Goal: Task Accomplishment & Management: Use online tool/utility

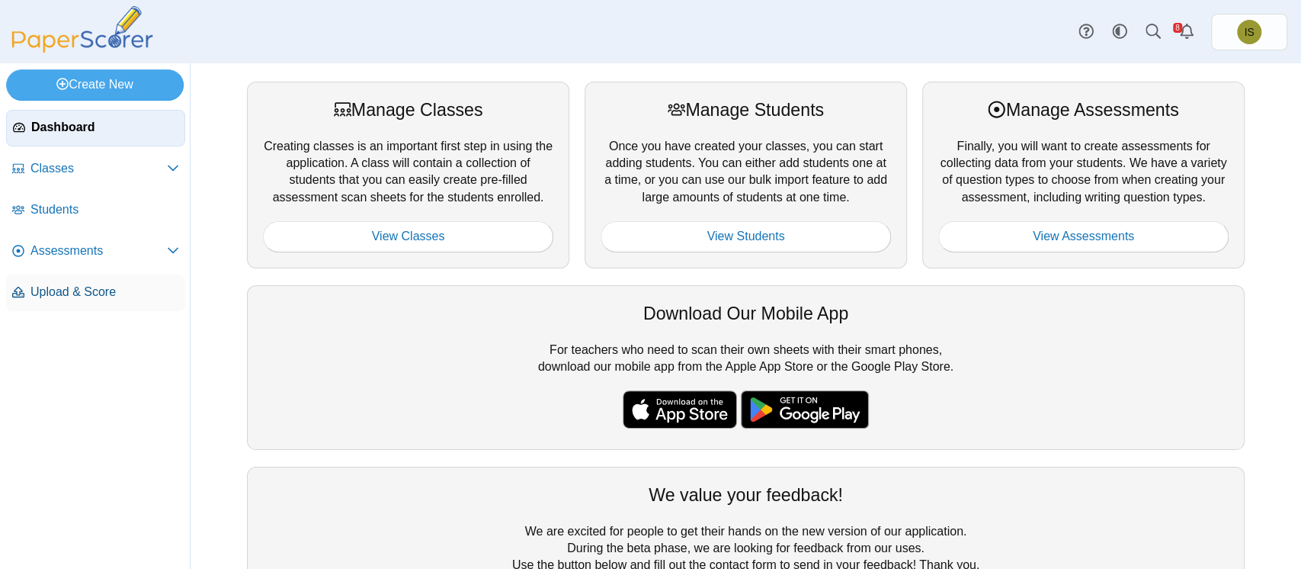
click at [56, 296] on span "Upload & Score" at bounding box center [104, 292] width 149 height 17
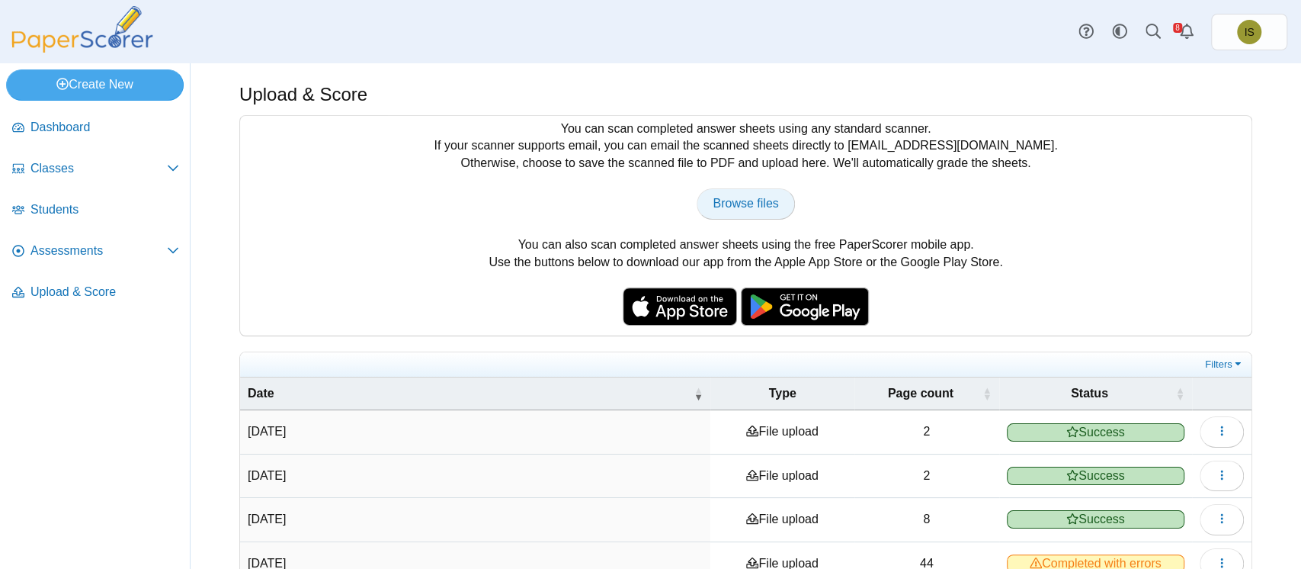
click at [722, 209] on span "Browse files" at bounding box center [746, 203] width 66 height 13
click at [752, 197] on span "Browse files" at bounding box center [746, 203] width 66 height 13
type input "**********"
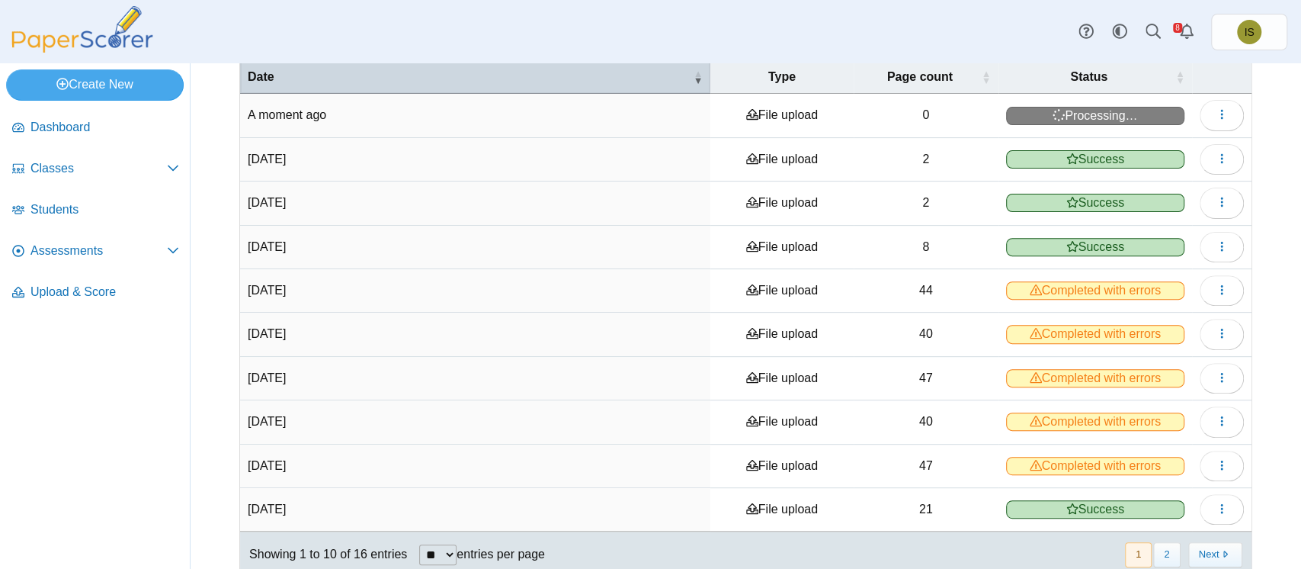
scroll to position [336, 0]
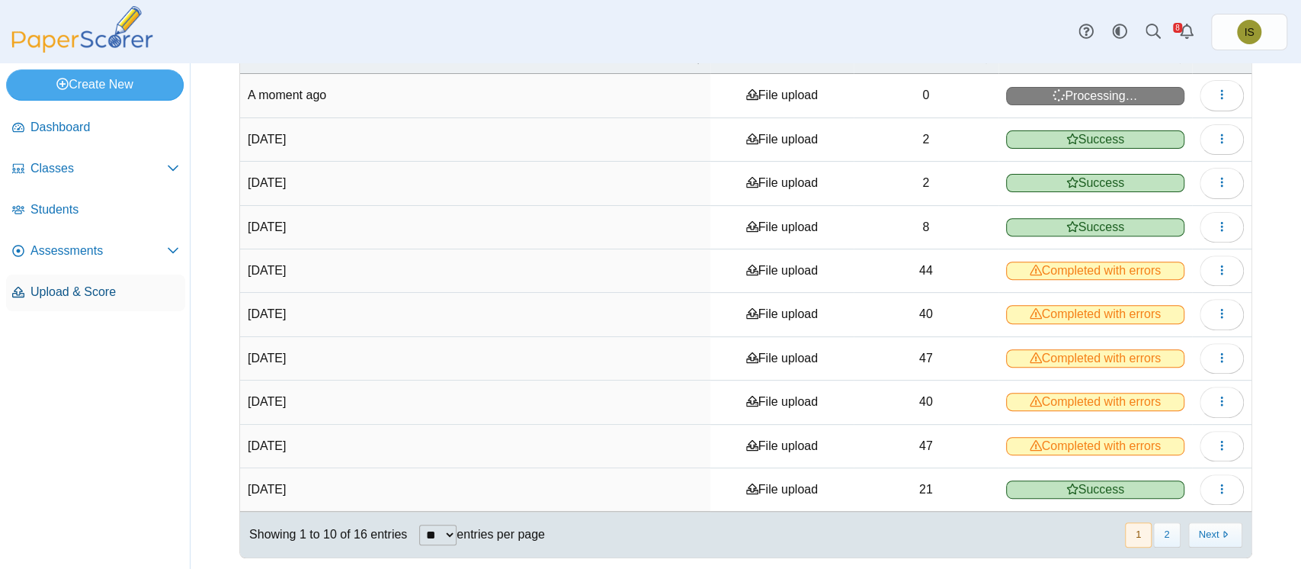
click at [104, 277] on link "Upload & Score" at bounding box center [95, 292] width 179 height 37
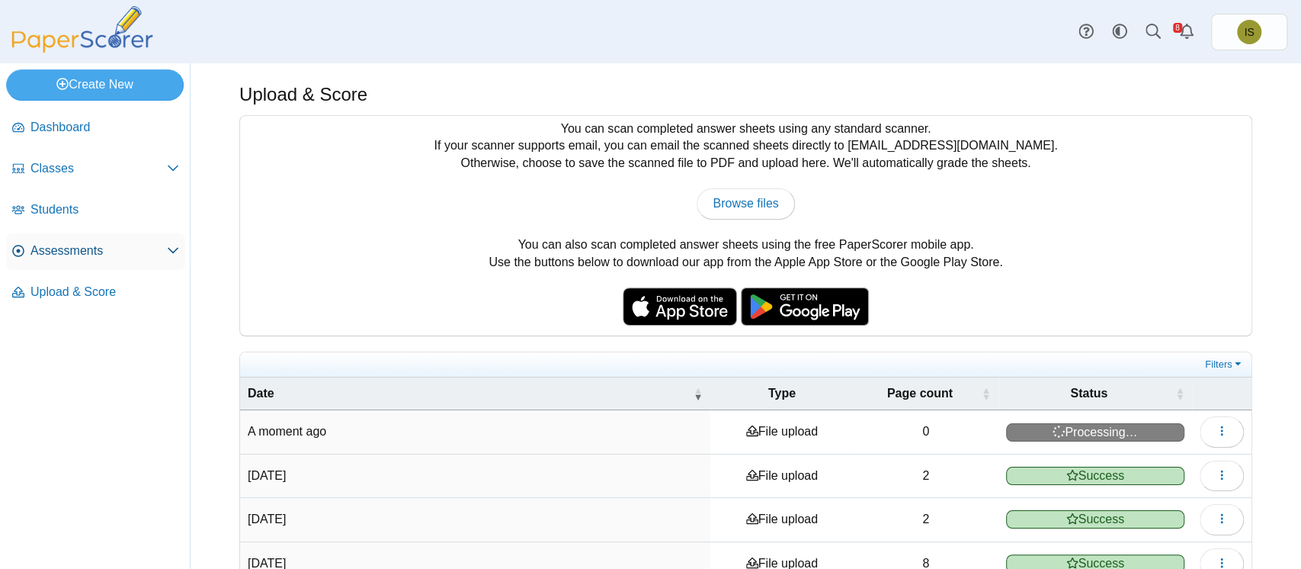
click at [87, 243] on span "Assessments" at bounding box center [98, 250] width 136 height 17
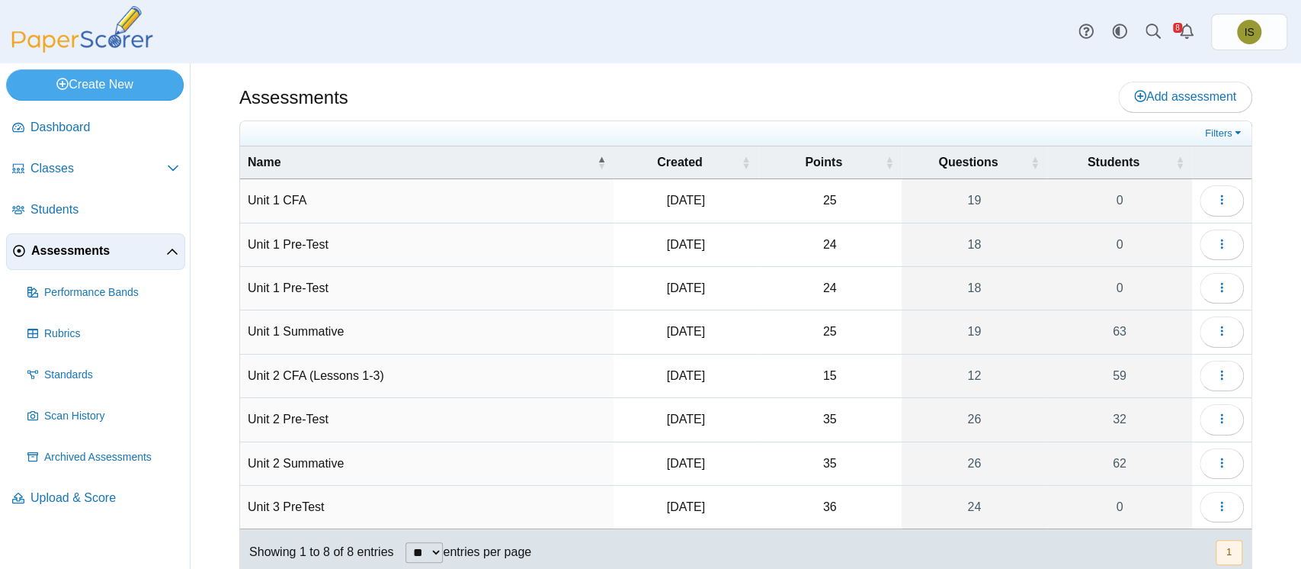
scroll to position [42, 0]
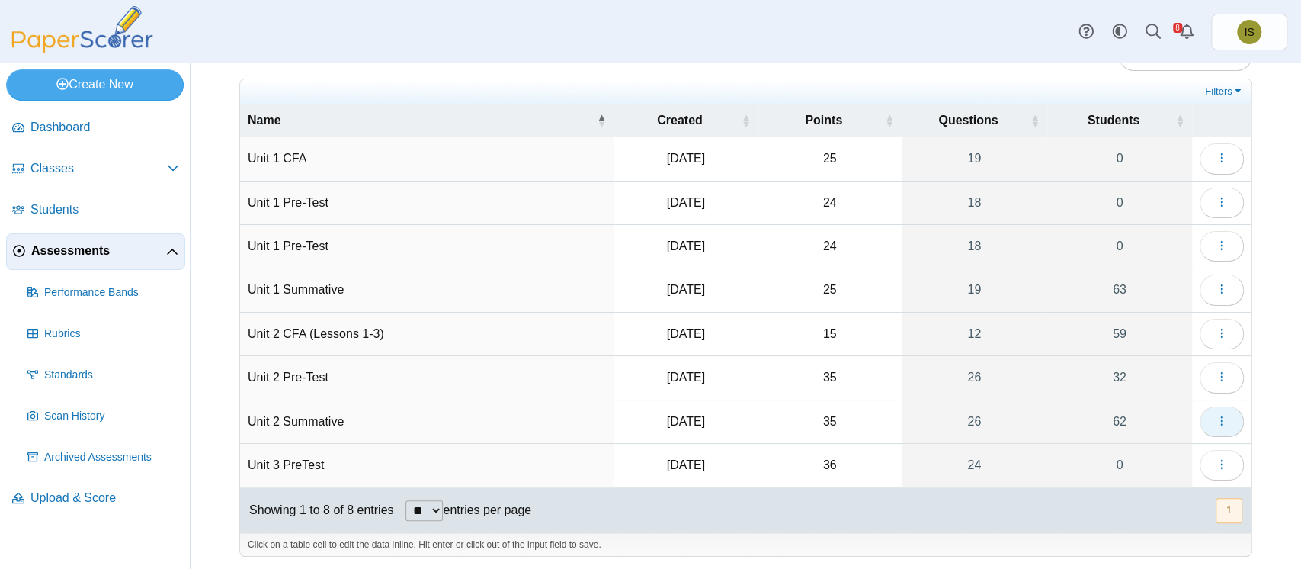
click at [1216, 419] on icon "button" at bounding box center [1222, 421] width 12 height 12
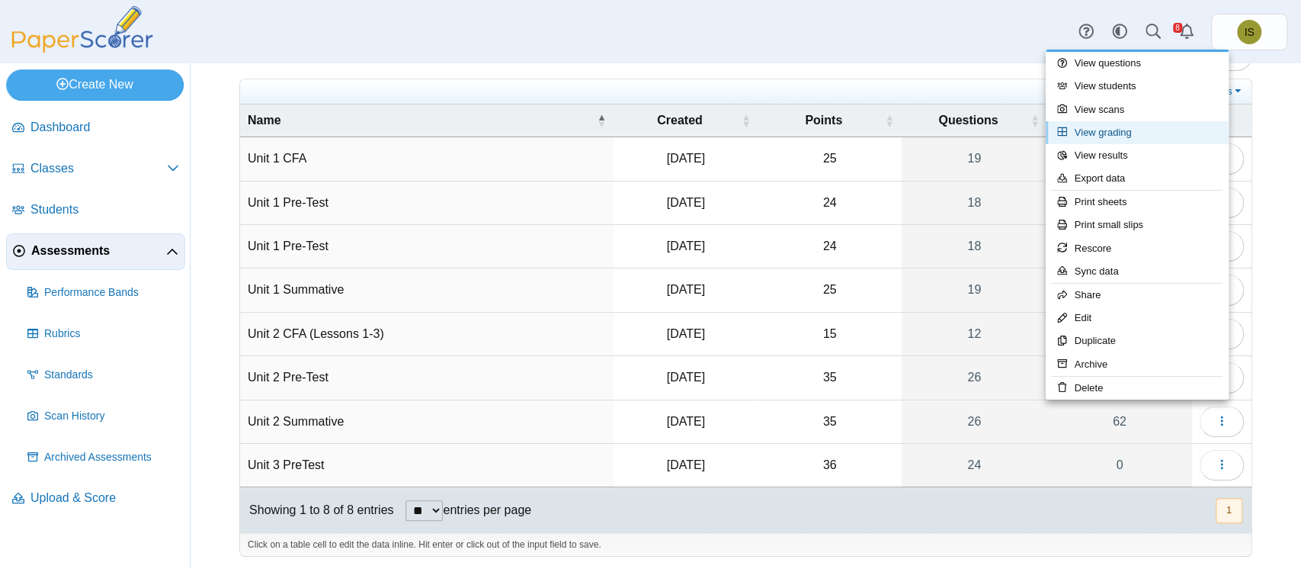
click at [1141, 137] on link "View grading" at bounding box center [1137, 132] width 183 height 23
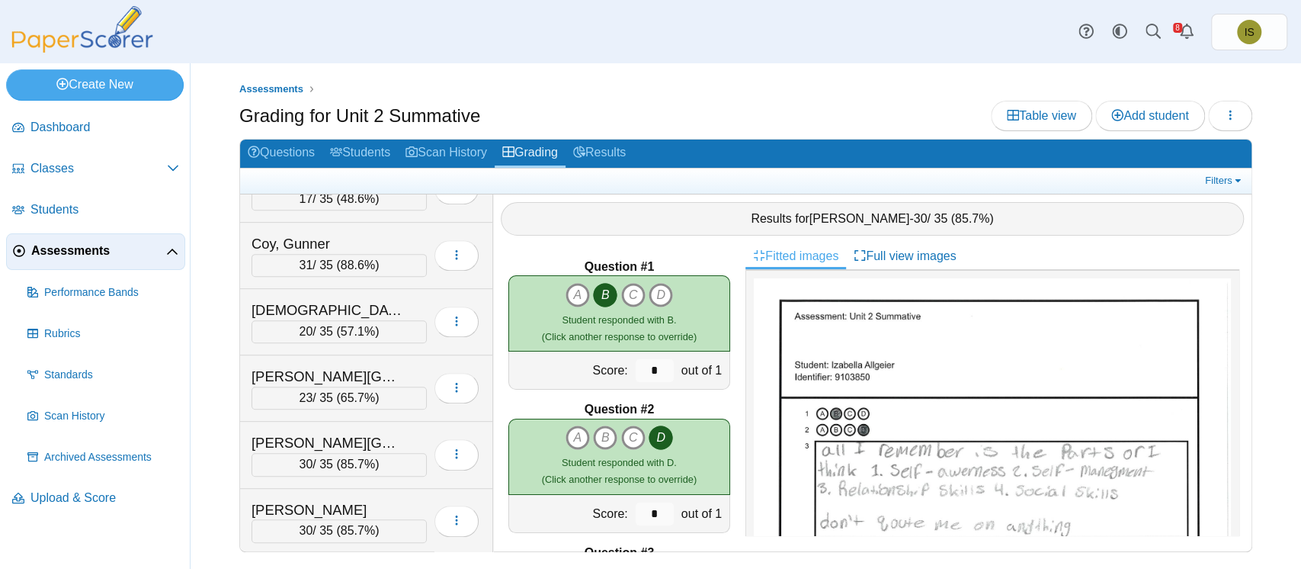
scroll to position [504, 0]
click at [401, 367] on div "Duncan, Elliana" at bounding box center [328, 376] width 152 height 20
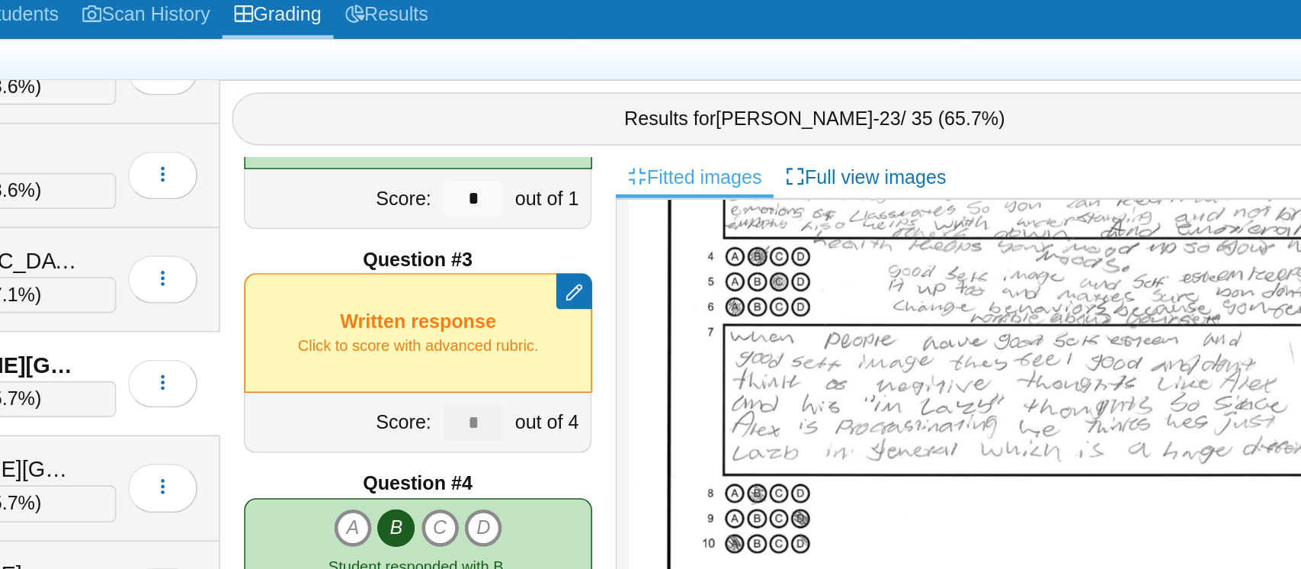
scroll to position [244, 0]
click at [650, 375] on div "Remove manual score Written response Click to score with advanced rubric." at bounding box center [620, 355] width 222 height 76
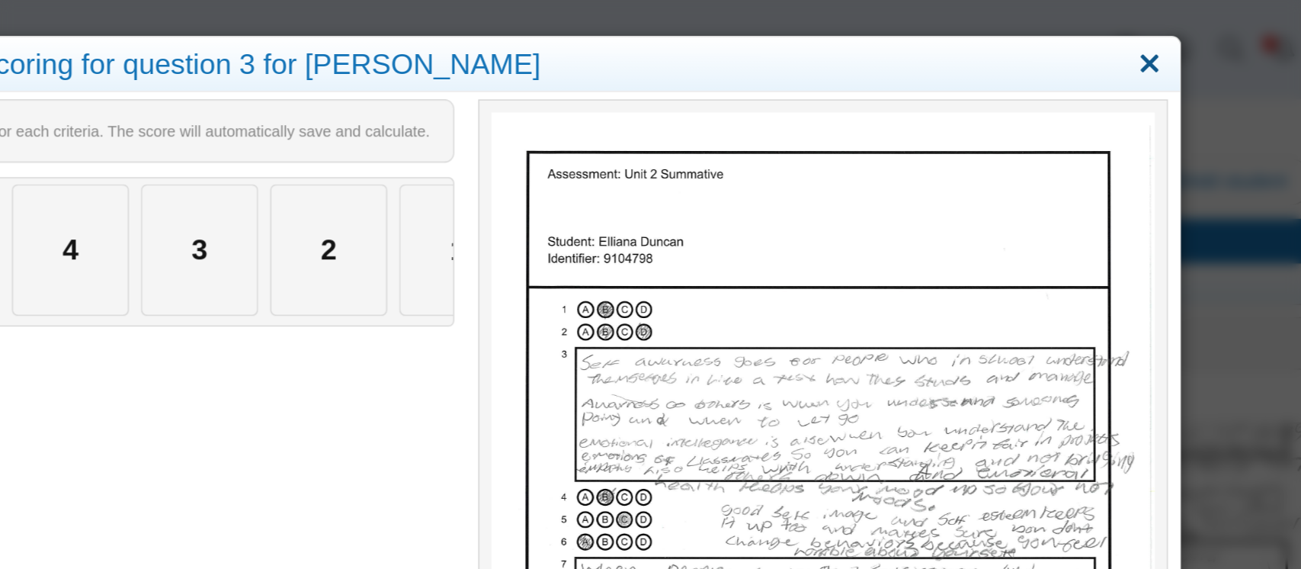
click at [1074, 36] on link "Close" at bounding box center [1086, 41] width 24 height 26
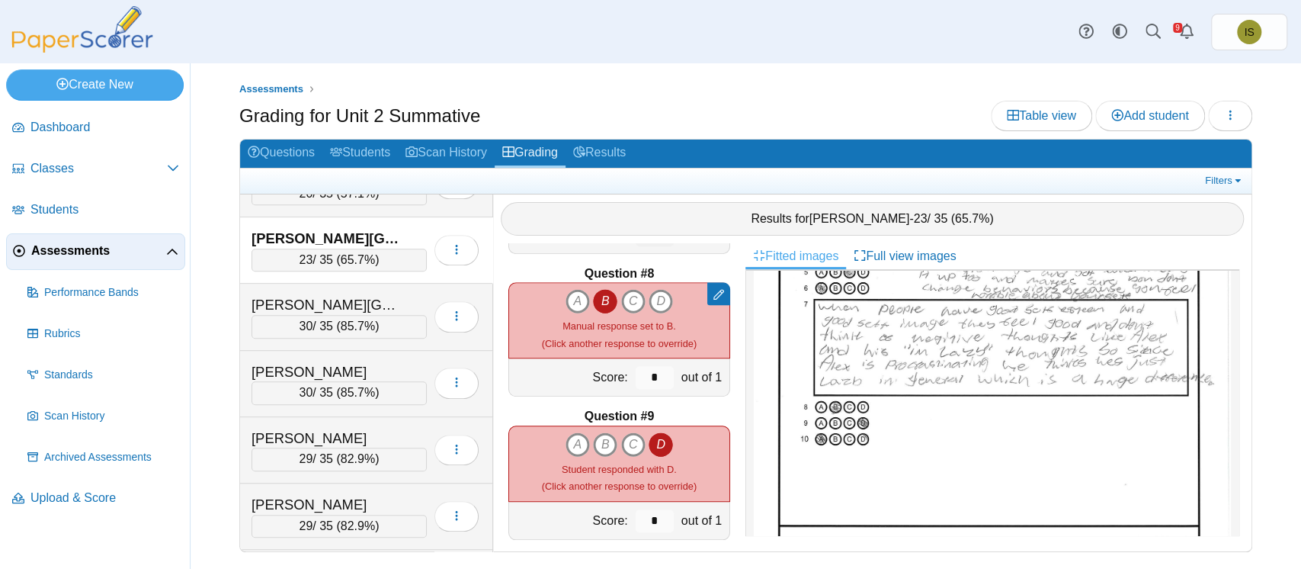
scroll to position [300, 0]
click at [859, 86] on ul "Assessments" at bounding box center [745, 89] width 1013 height 15
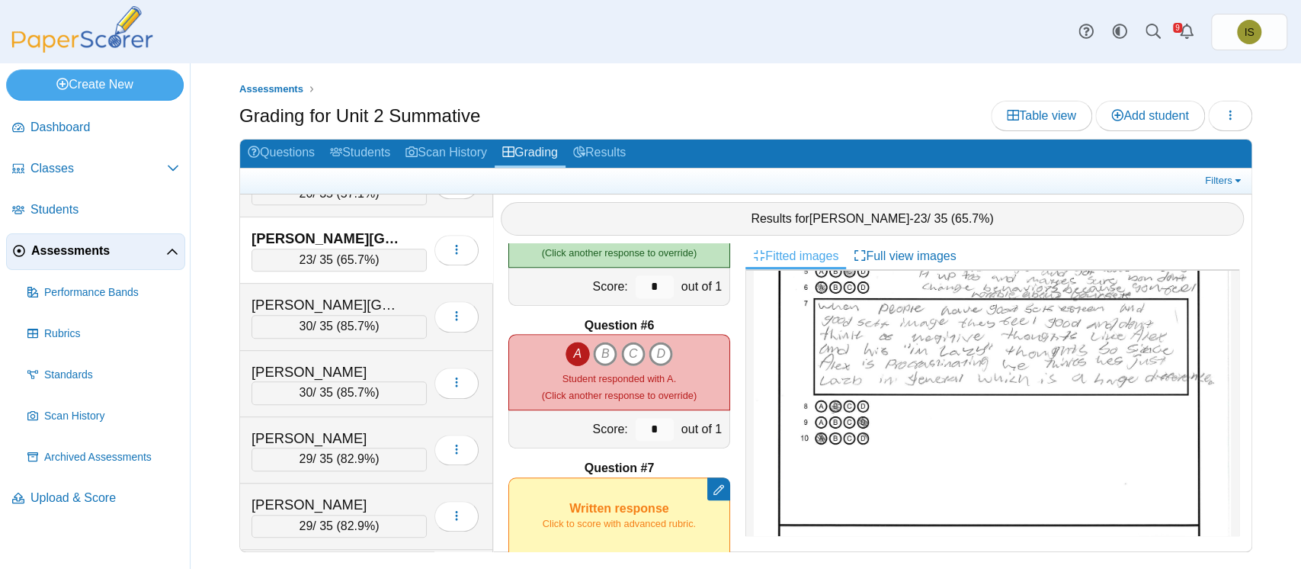
scroll to position [687, 0]
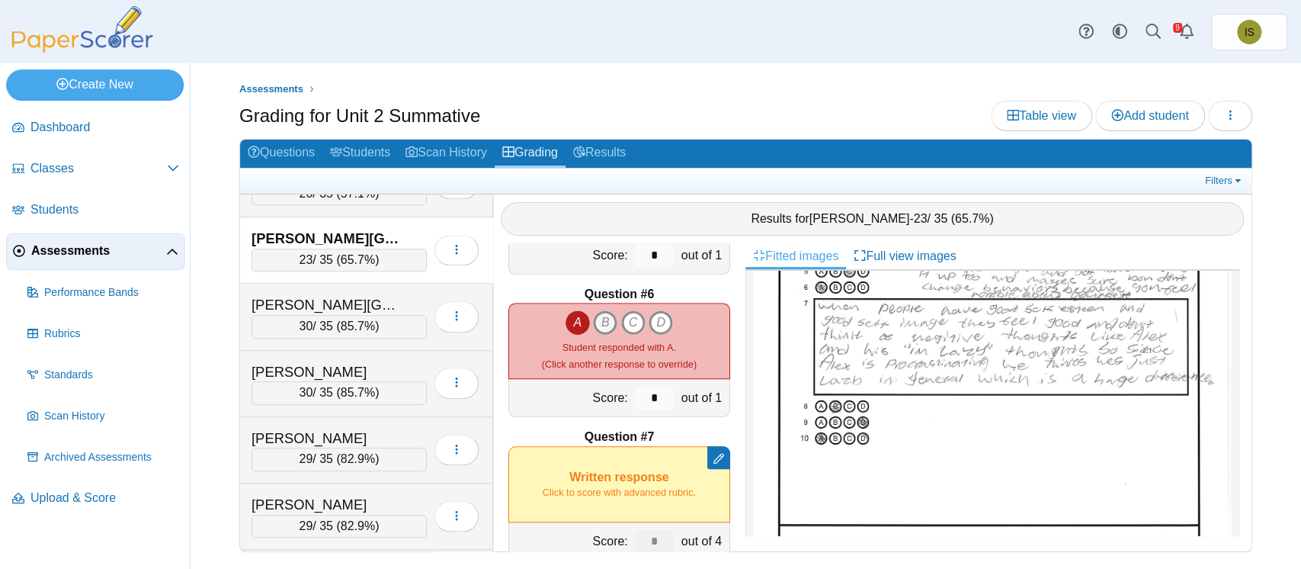
click at [601, 324] on icon "B" at bounding box center [605, 322] width 24 height 24
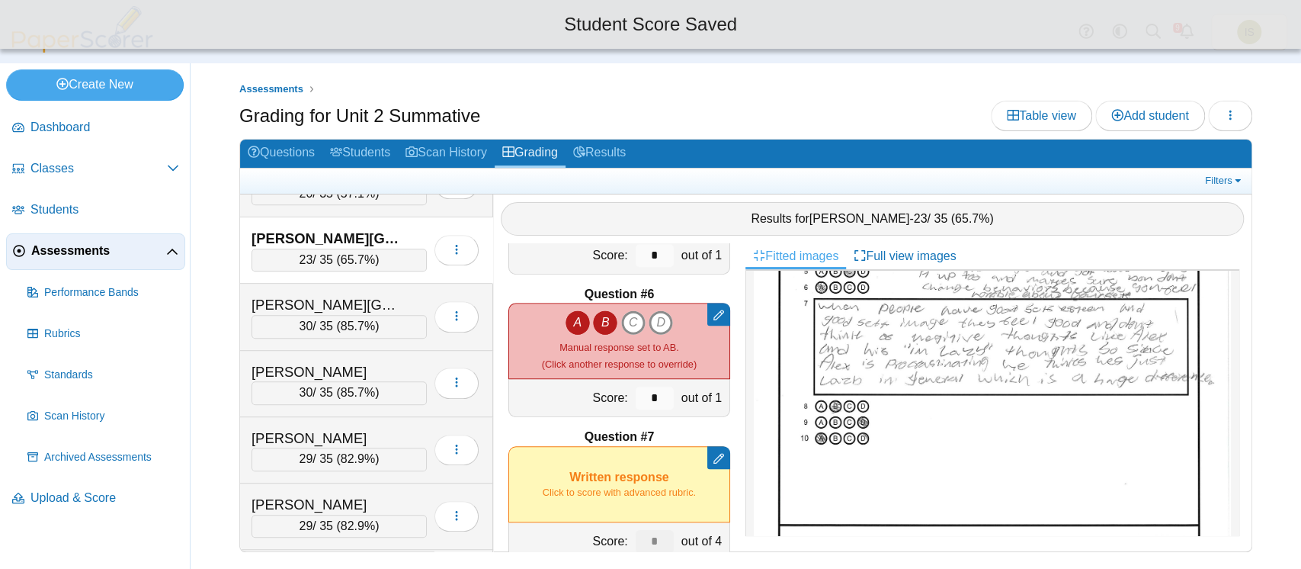
click at [568, 310] on icon "A" at bounding box center [578, 322] width 24 height 24
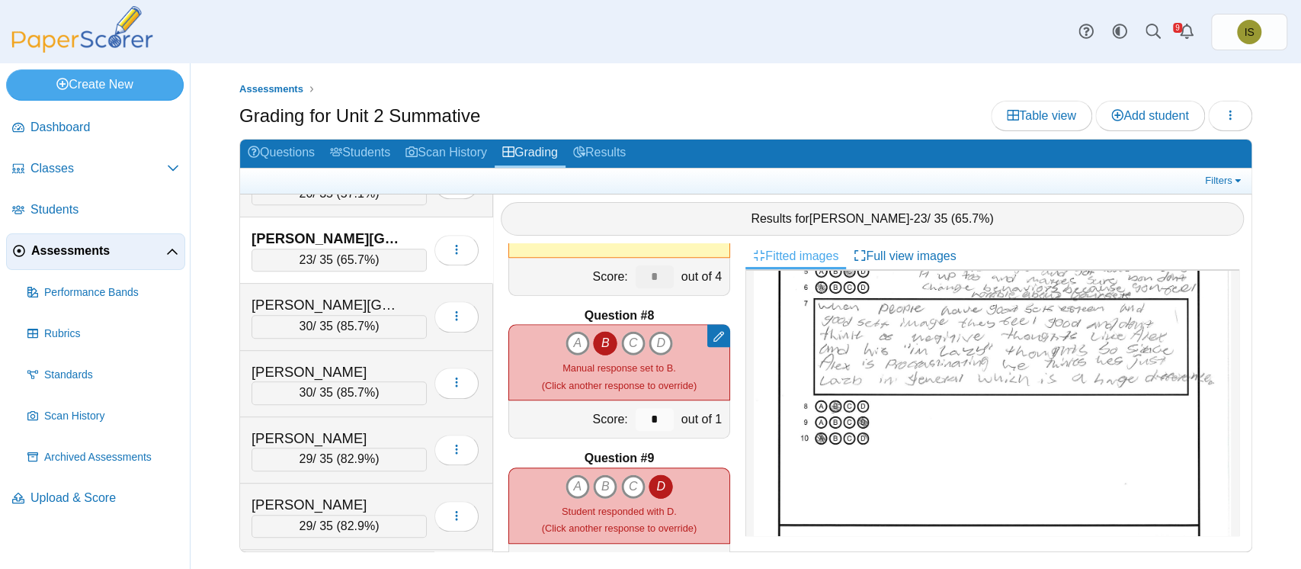
scroll to position [952, 0]
click at [566, 336] on icon "A" at bounding box center [578, 342] width 24 height 24
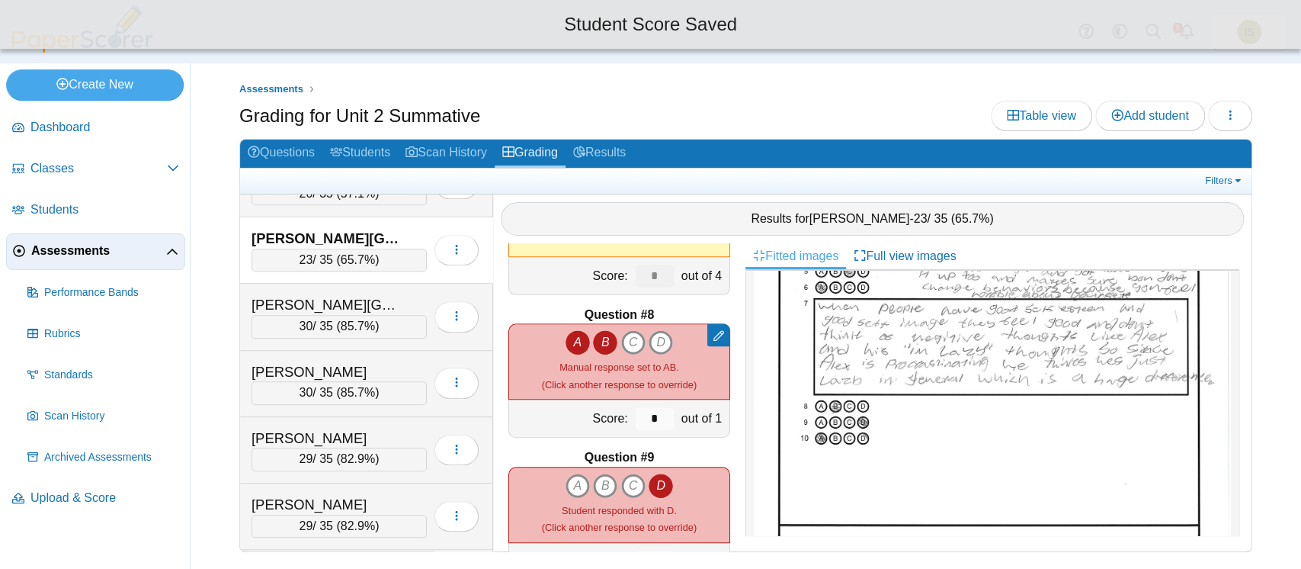
click at [599, 339] on icon "B" at bounding box center [605, 342] width 24 height 24
type input "*"
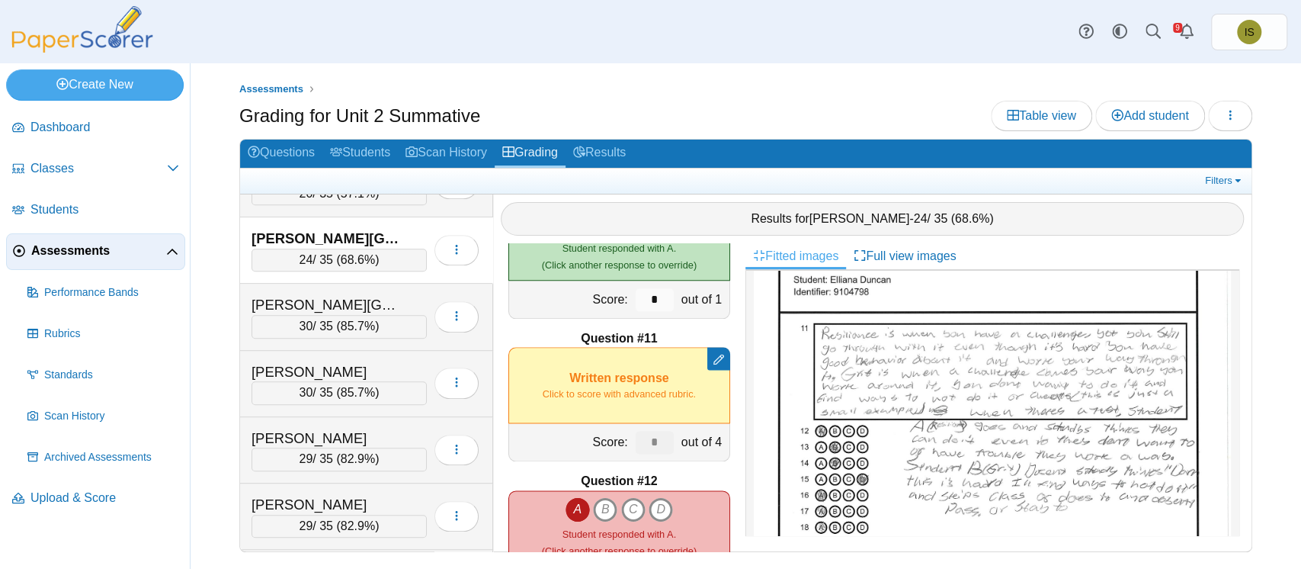
scroll to position [711, 0]
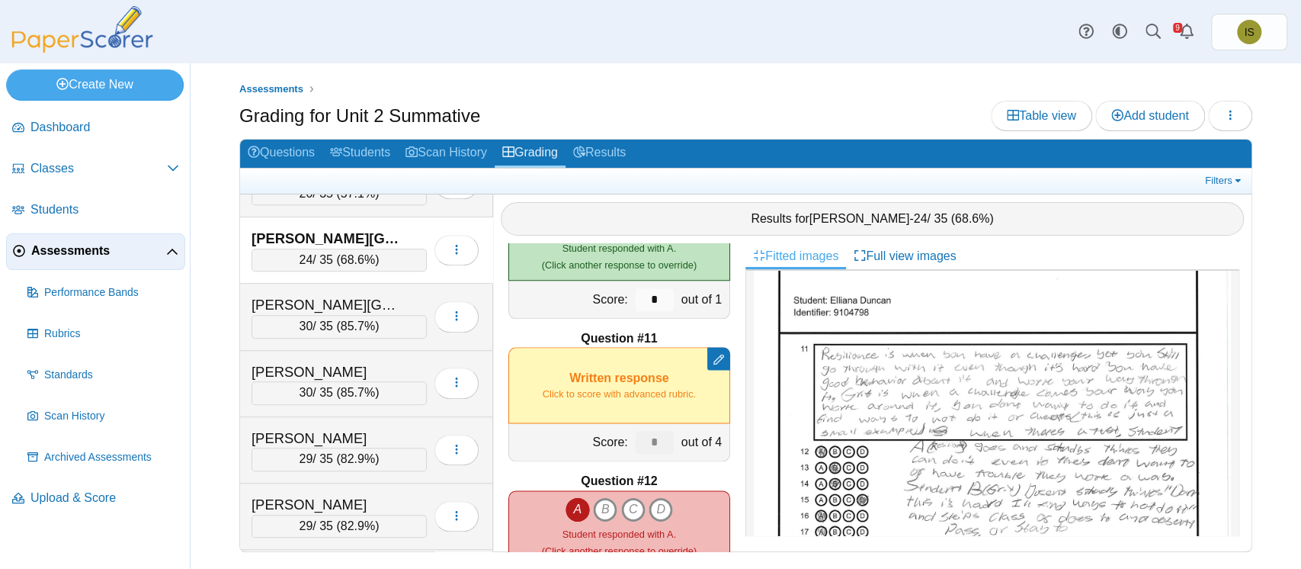
drag, startPoint x: 625, startPoint y: 369, endPoint x: 596, endPoint y: 397, distance: 40.4
click at [596, 397] on small "Click to score with advanced rubric." at bounding box center [619, 394] width 153 height 14
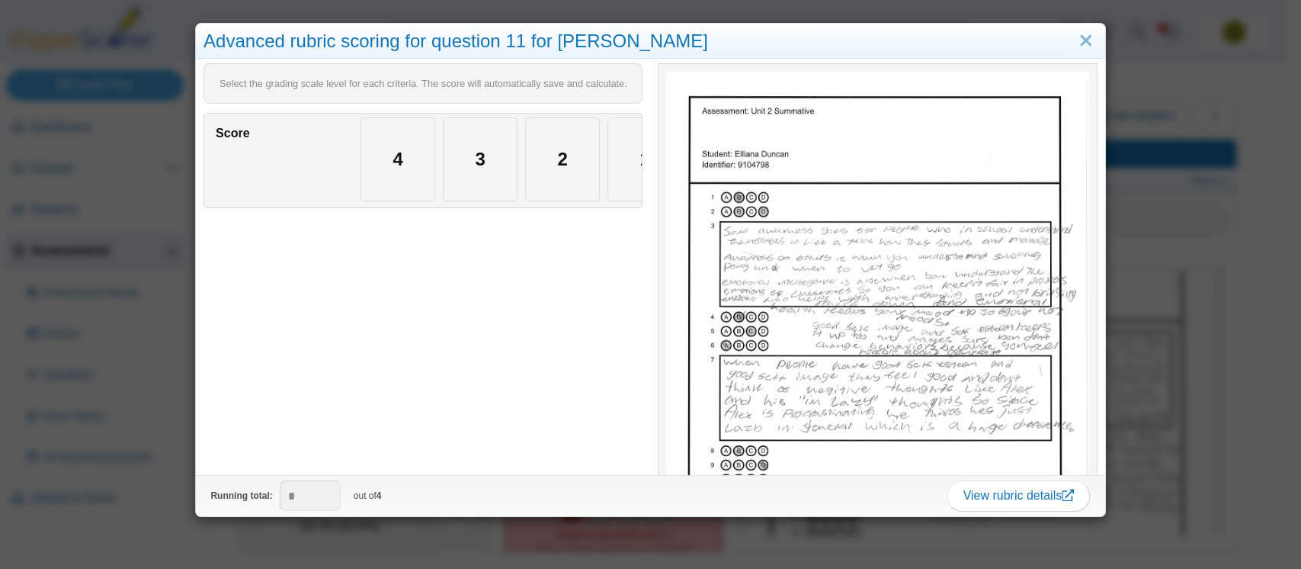
scroll to position [701, 0]
click at [405, 155] on div "4" at bounding box center [397, 159] width 73 height 82
type input "*"
click at [1074, 43] on link "Close" at bounding box center [1086, 41] width 24 height 26
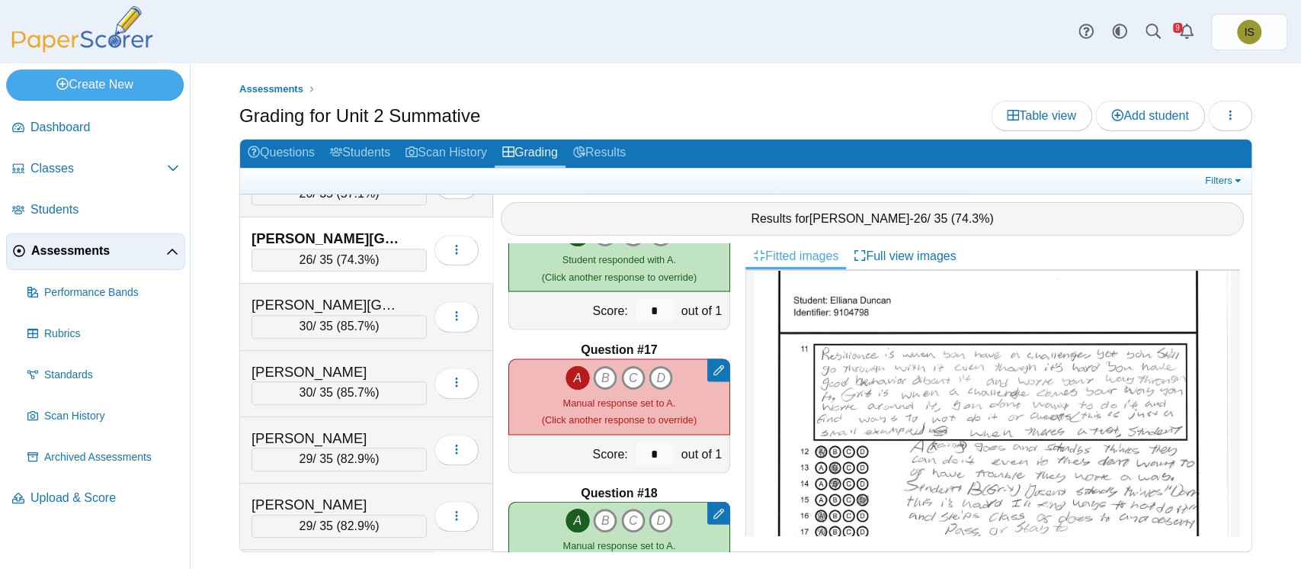
scroll to position [2226, 0]
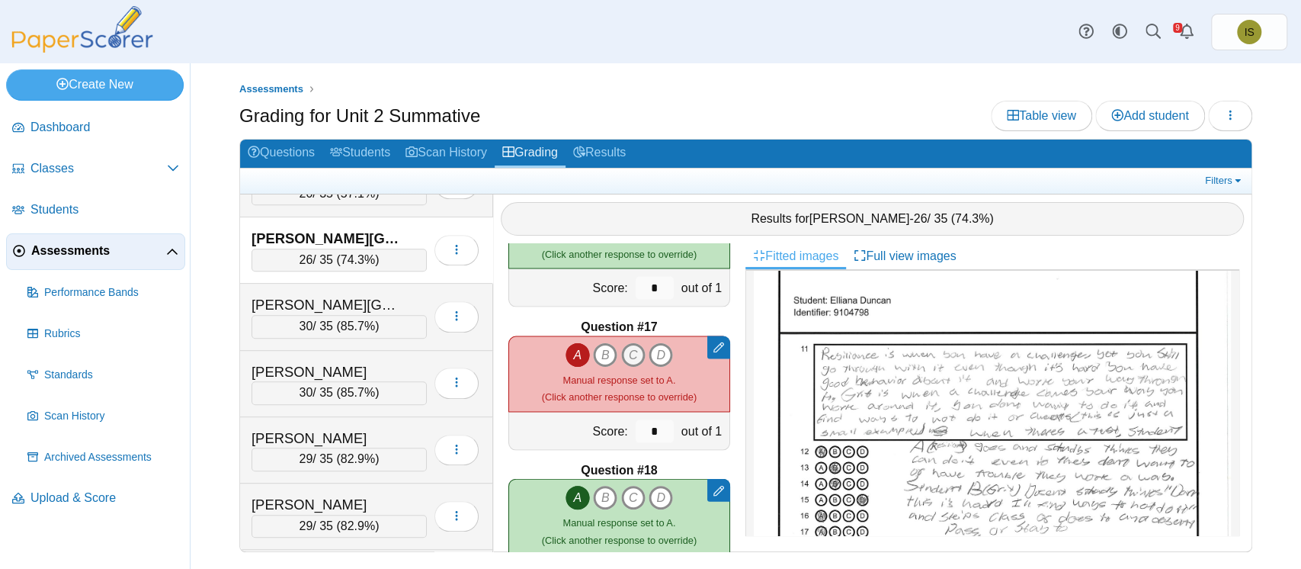
click at [625, 354] on icon "C" at bounding box center [633, 355] width 24 height 24
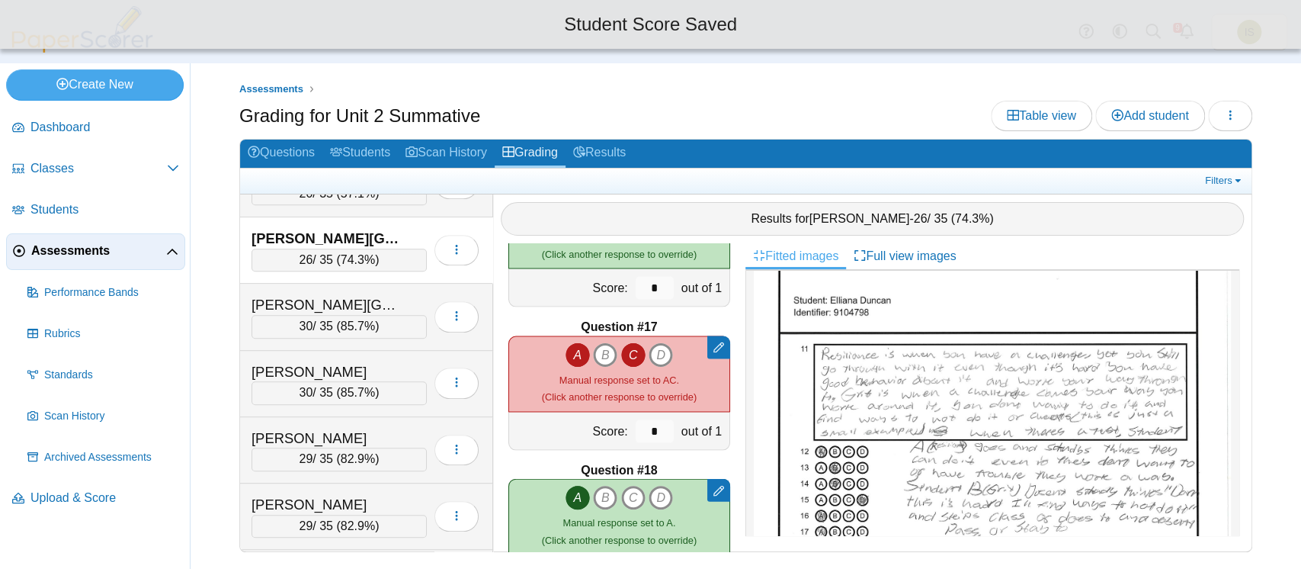
click at [566, 352] on icon "A" at bounding box center [578, 355] width 24 height 24
type input "*"
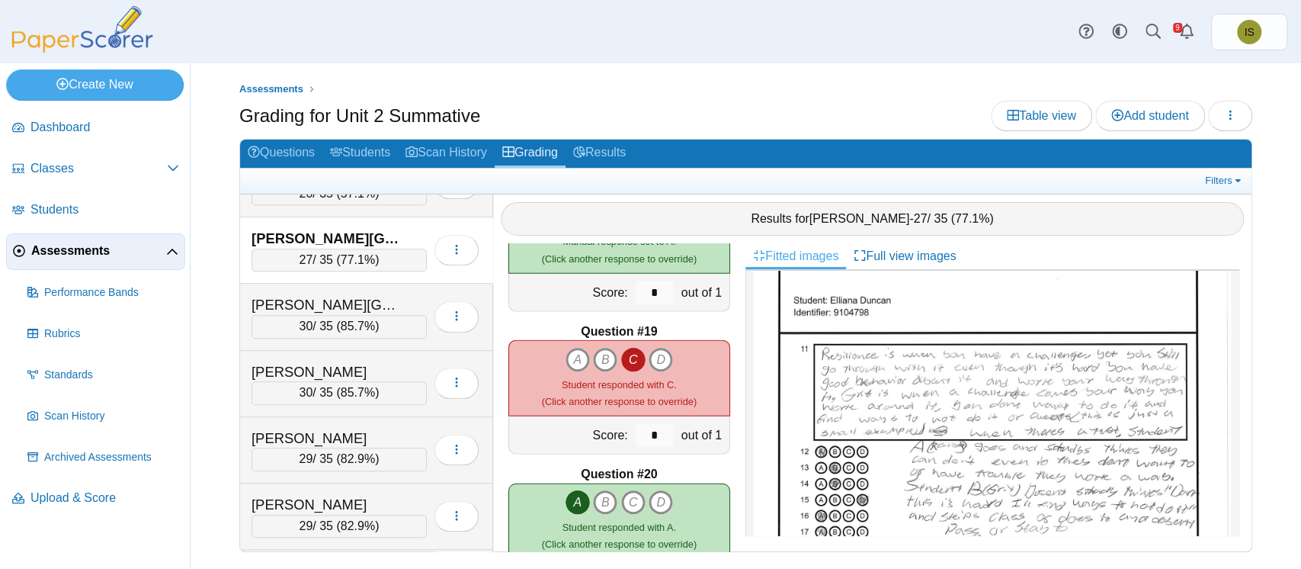
scroll to position [2508, 0]
click at [593, 357] on icon "B" at bounding box center [605, 359] width 24 height 24
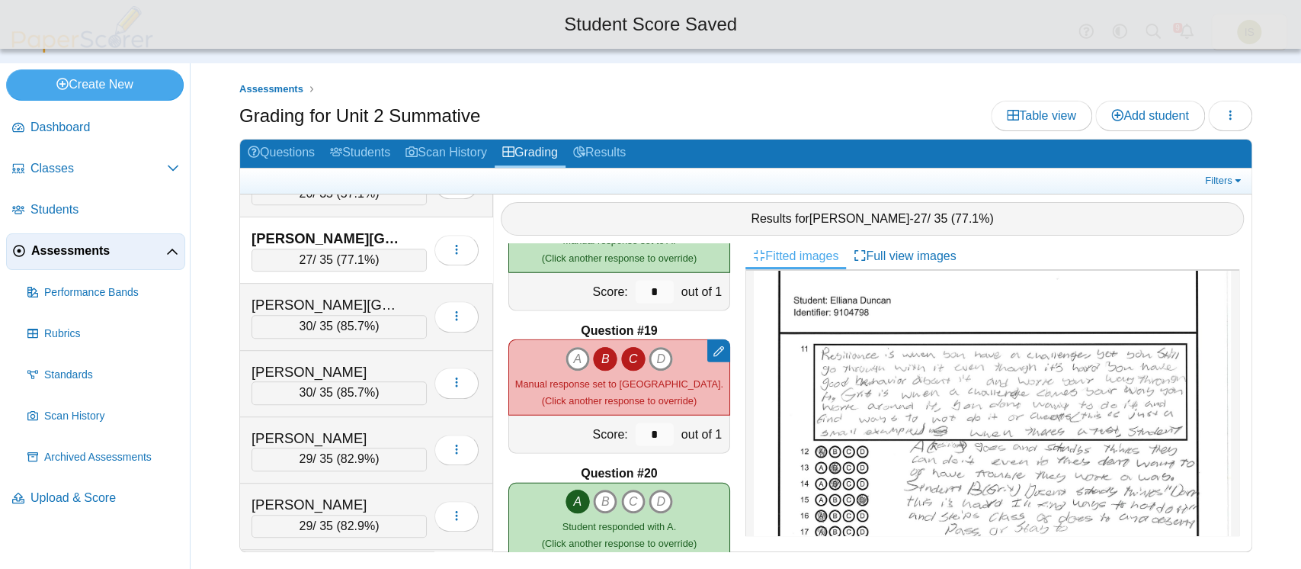
click at [629, 356] on icon "C" at bounding box center [633, 359] width 24 height 24
type input "*"
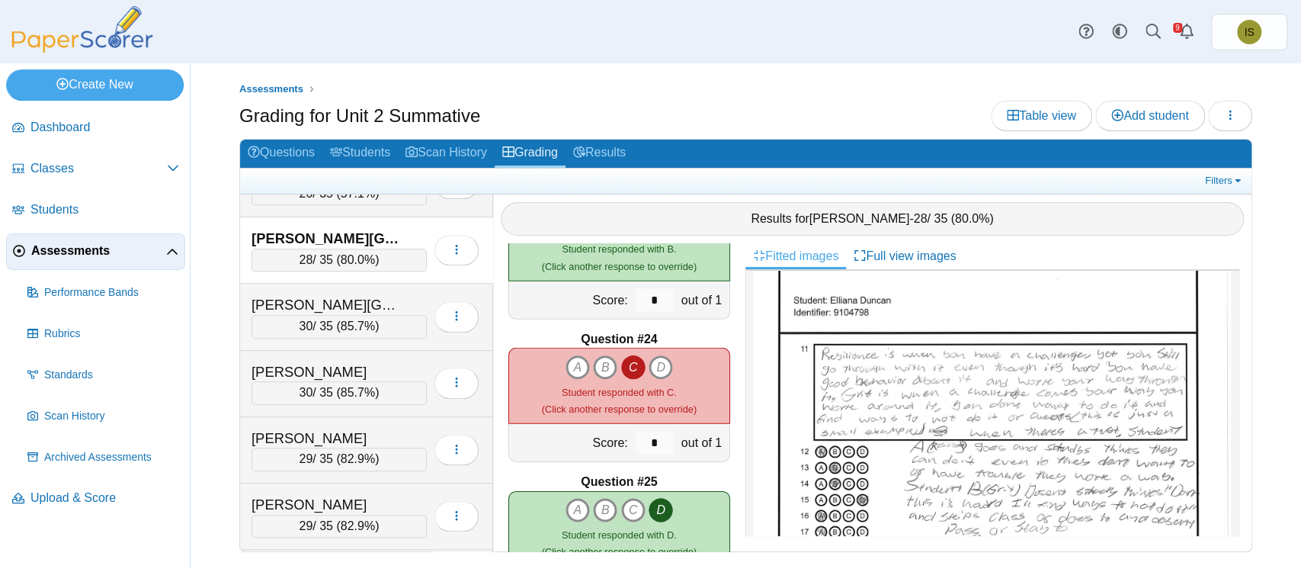
scroll to position [3260, 0]
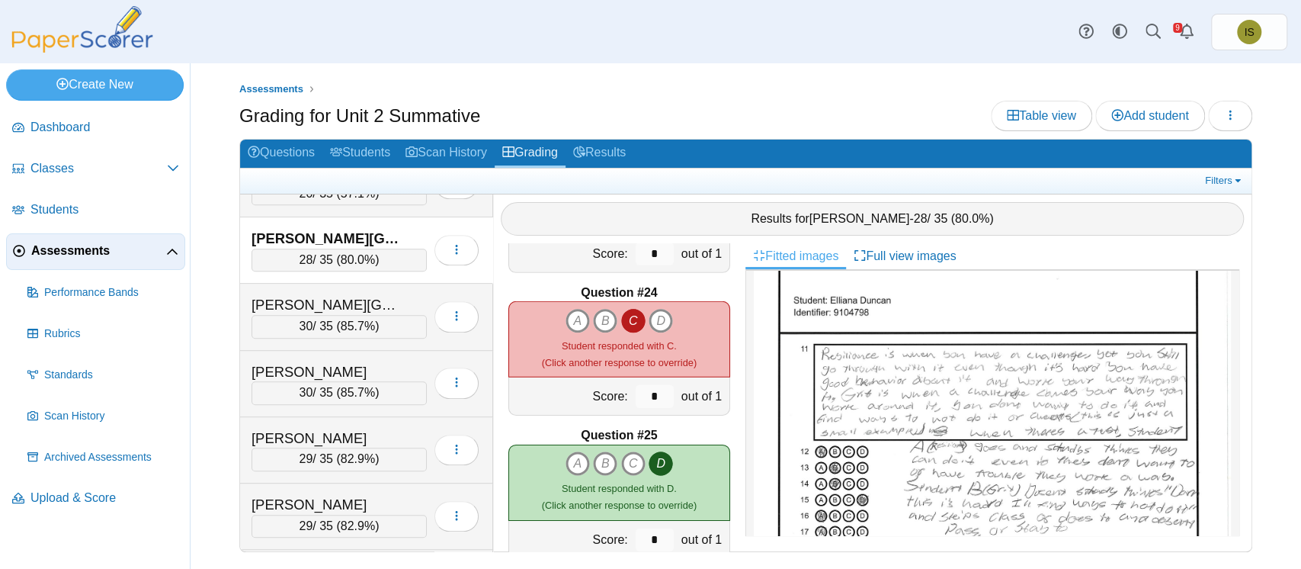
click at [624, 318] on icon "C" at bounding box center [633, 321] width 24 height 24
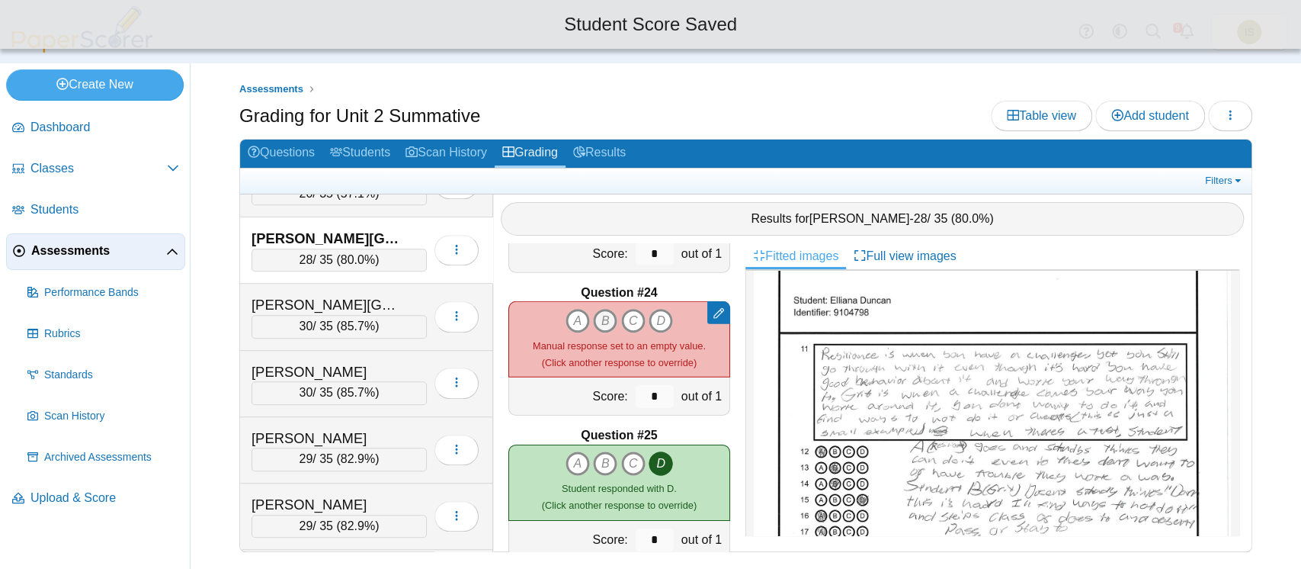
click at [595, 318] on icon "B" at bounding box center [605, 321] width 24 height 24
type input "*"
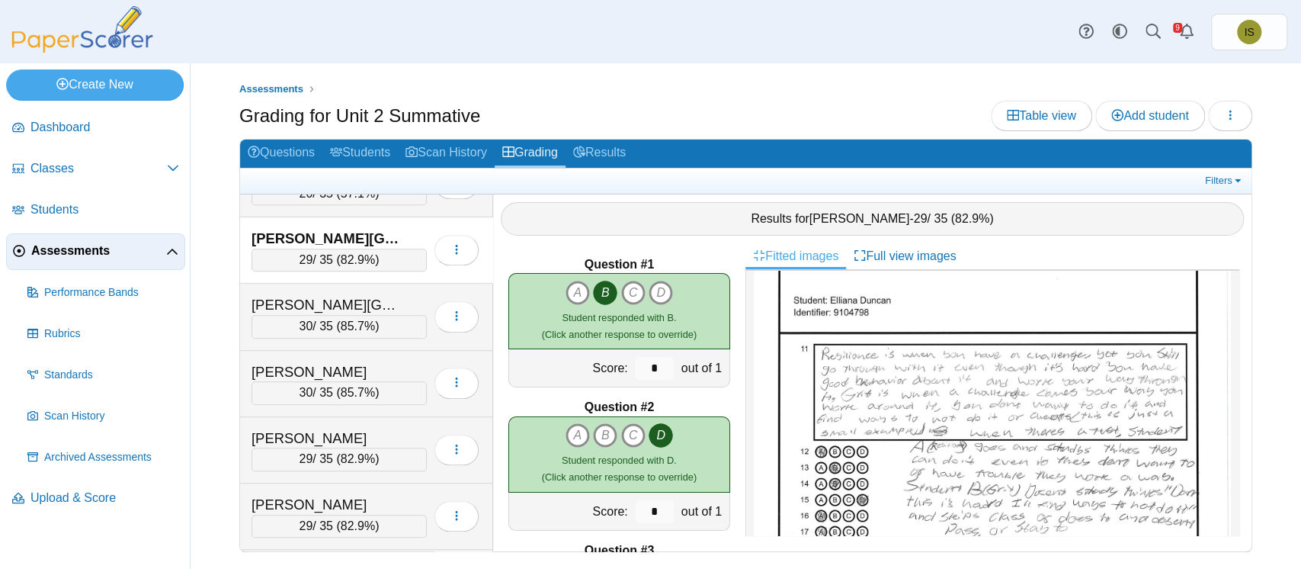
scroll to position [0, 0]
click at [602, 148] on link "Results" at bounding box center [600, 154] width 68 height 28
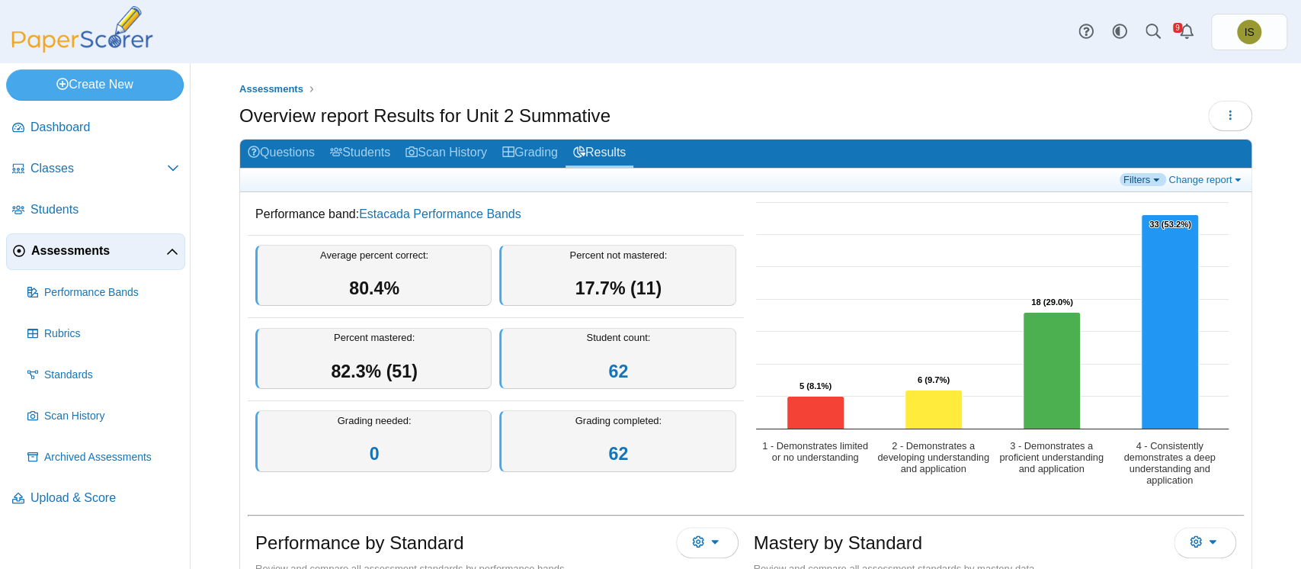
click at [1135, 178] on link "Filters" at bounding box center [1143, 179] width 47 height 13
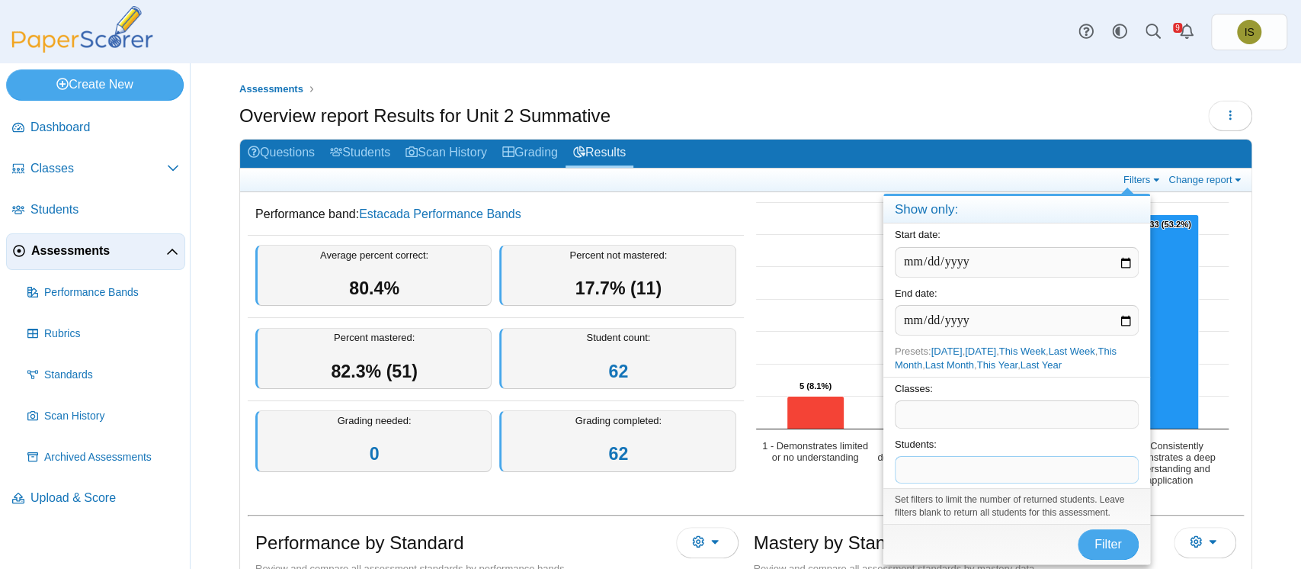
click at [940, 471] on span at bounding box center [1017, 470] width 242 height 26
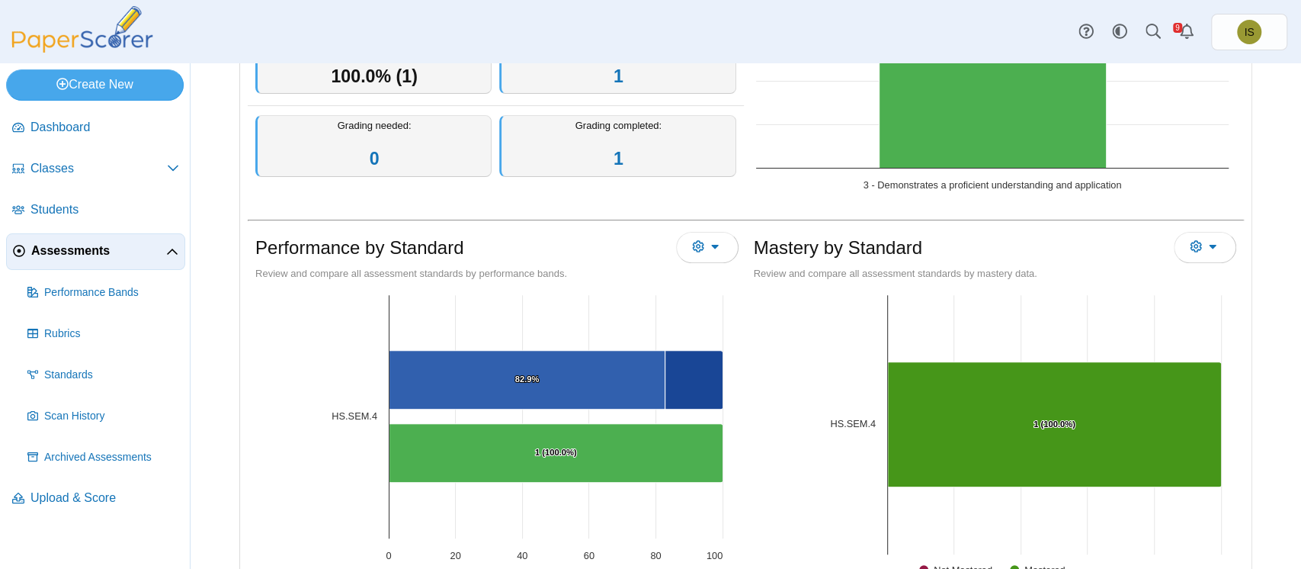
scroll to position [448, 0]
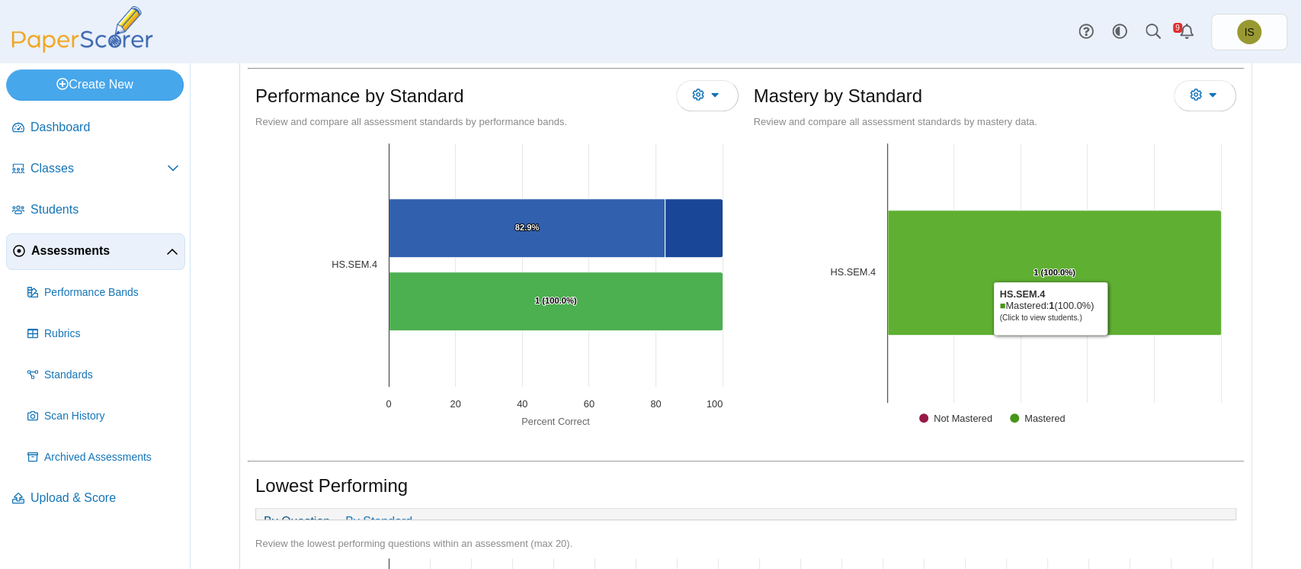
click at [1104, 307] on Mastered "[object Object], 1. Mastered." at bounding box center [1054, 272] width 334 height 125
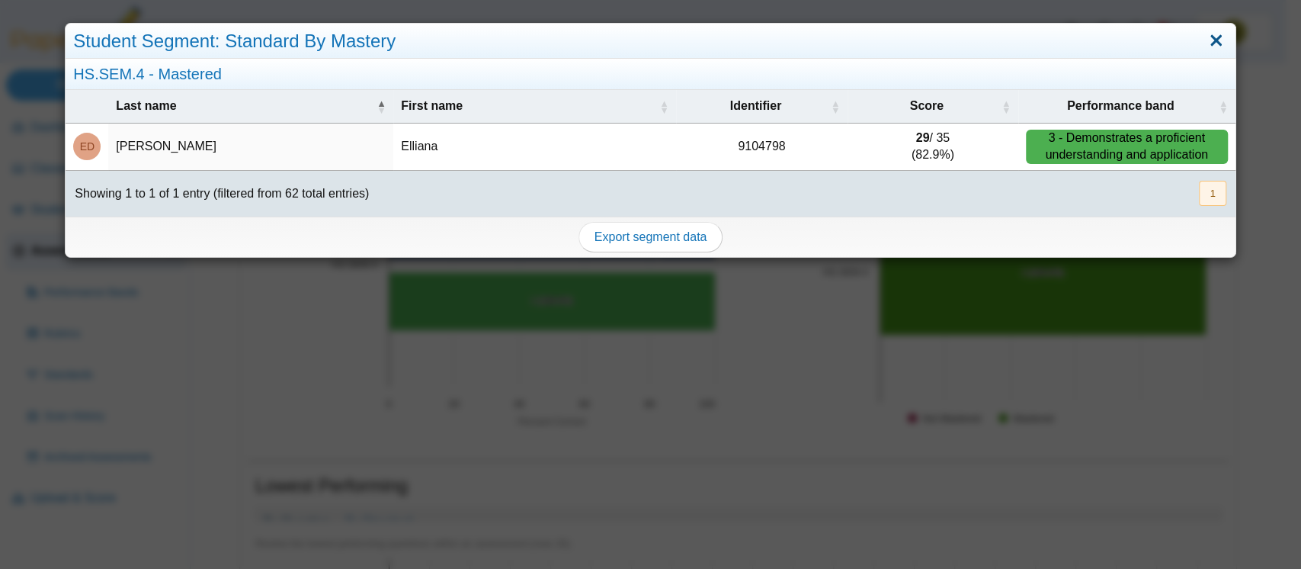
click at [1205, 41] on link "Close" at bounding box center [1217, 41] width 24 height 26
